Goal: Information Seeking & Learning: Learn about a topic

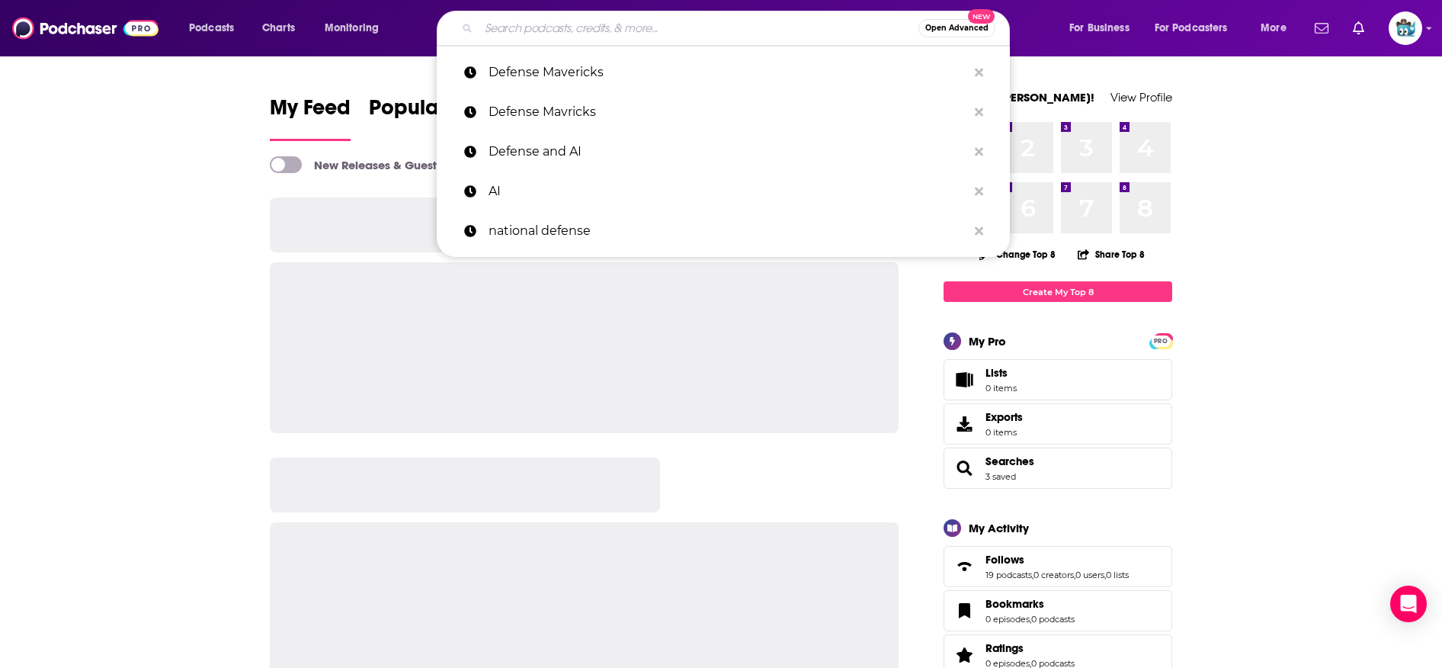
click at [580, 27] on input "Search podcasts, credits, & more..." at bounding box center [699, 28] width 440 height 24
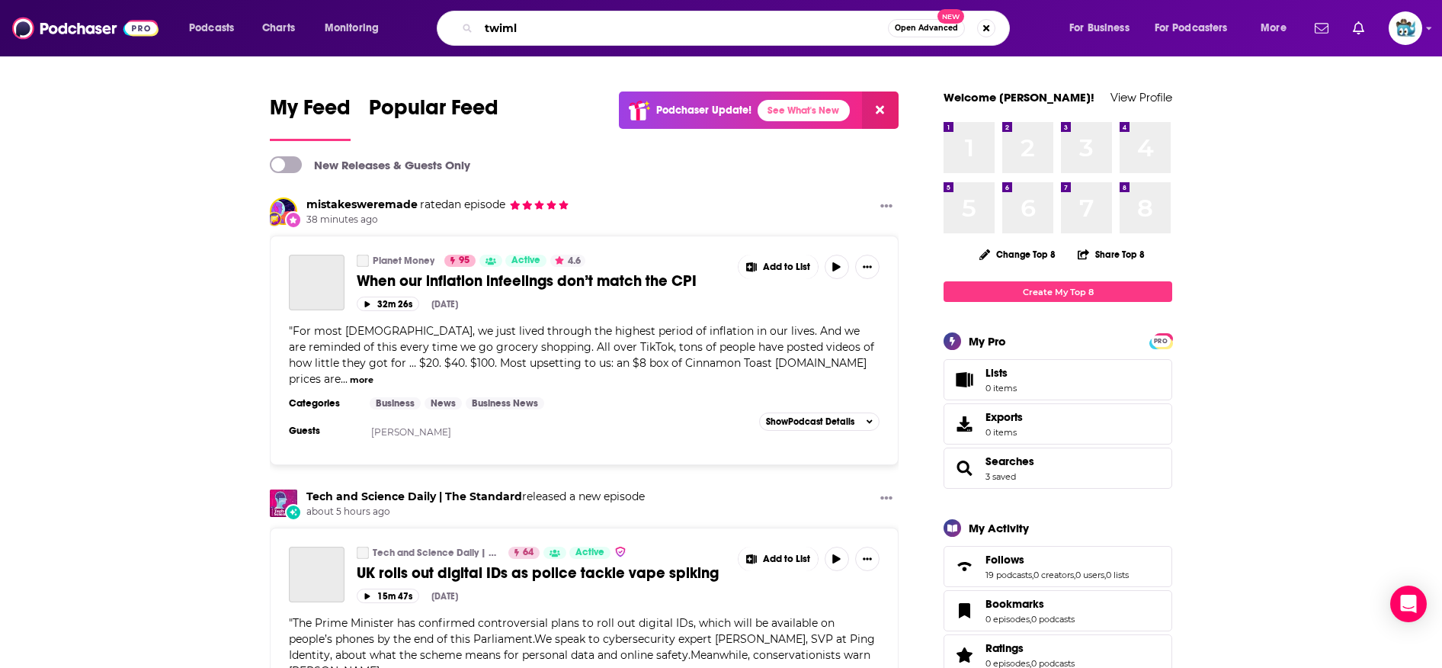
type input "twiml"
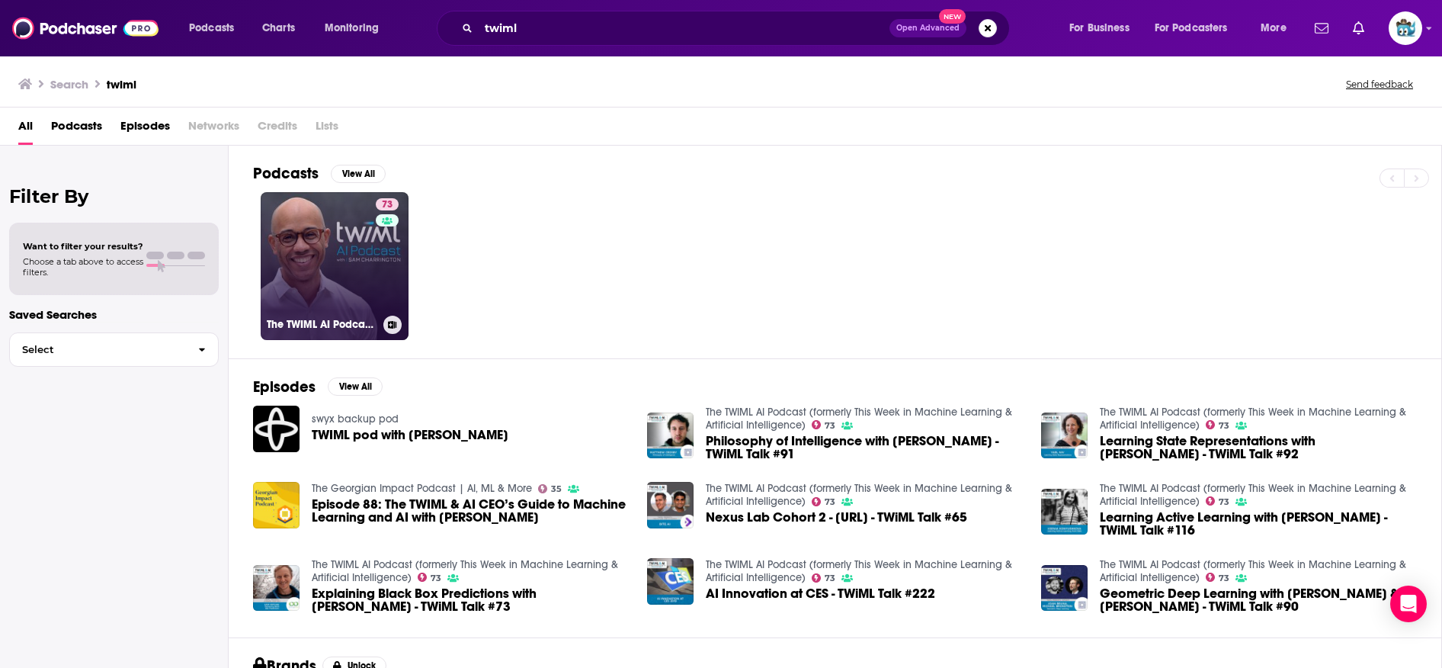
click at [338, 242] on link "73 The TWIML AI Podcast (formerly This Week in Machine Learning & Artificial In…" at bounding box center [335, 266] width 148 height 148
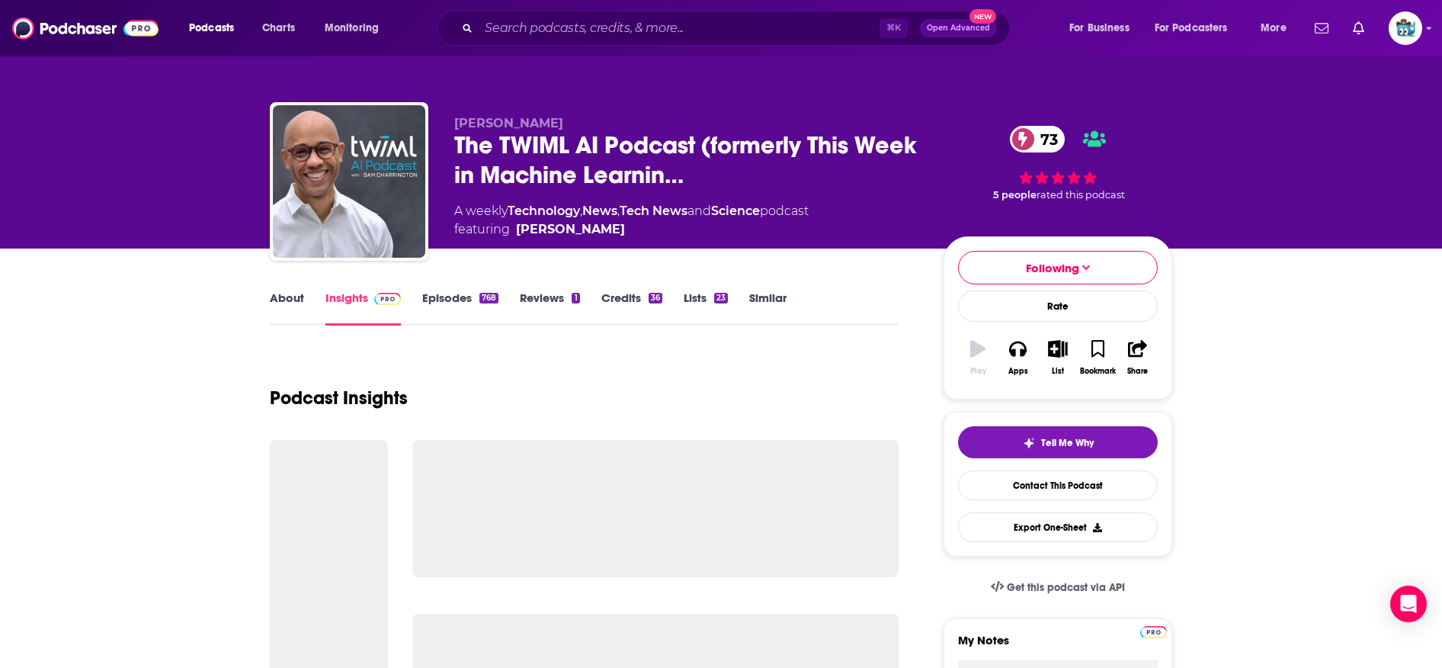
type input "bulleit_whale_pod"
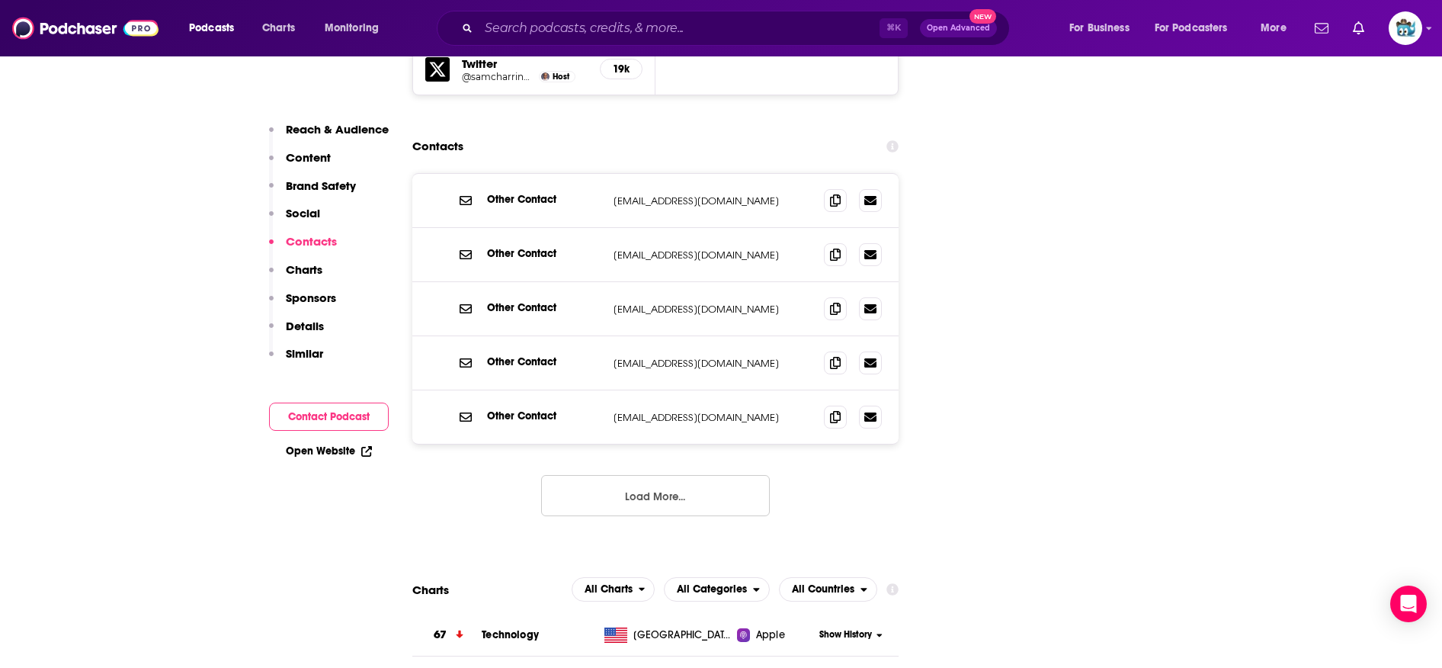
scroll to position [1909, 0]
click at [604, 474] on button "Load More..." at bounding box center [655, 494] width 229 height 41
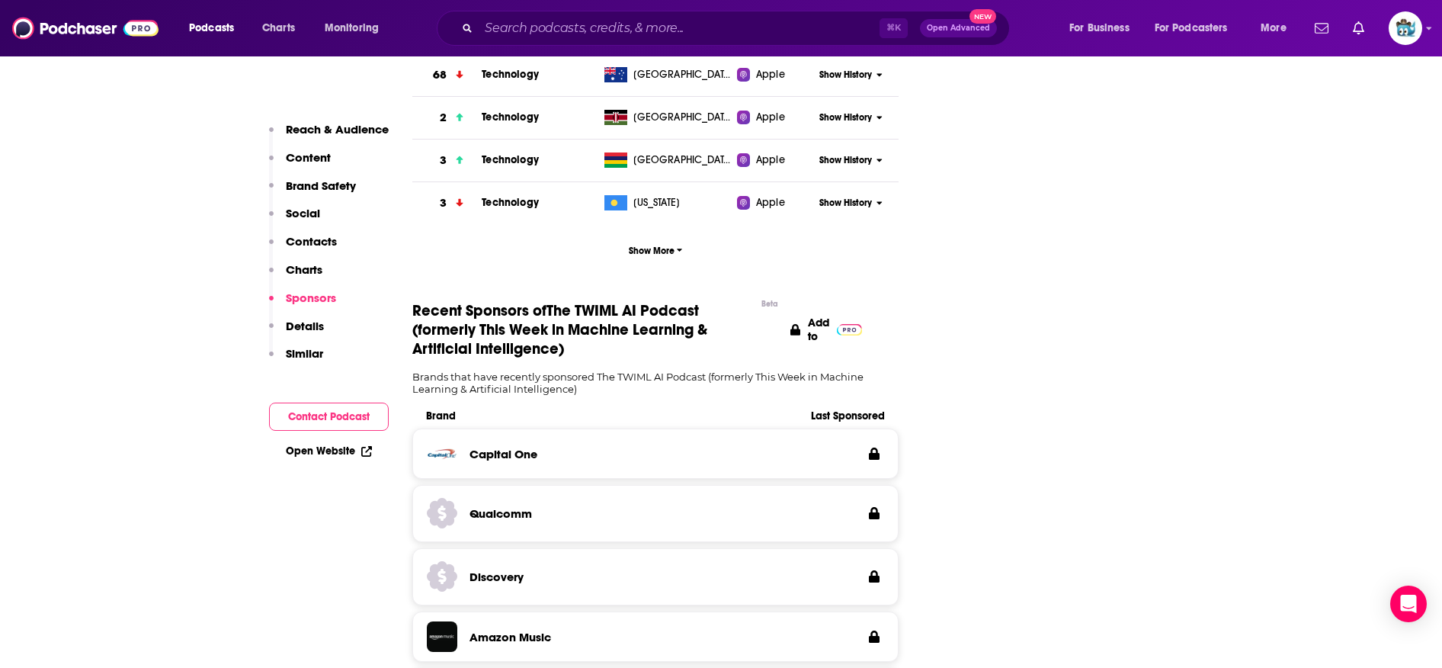
scroll to position [2389, 0]
